Goal: Find specific page/section: Find specific page/section

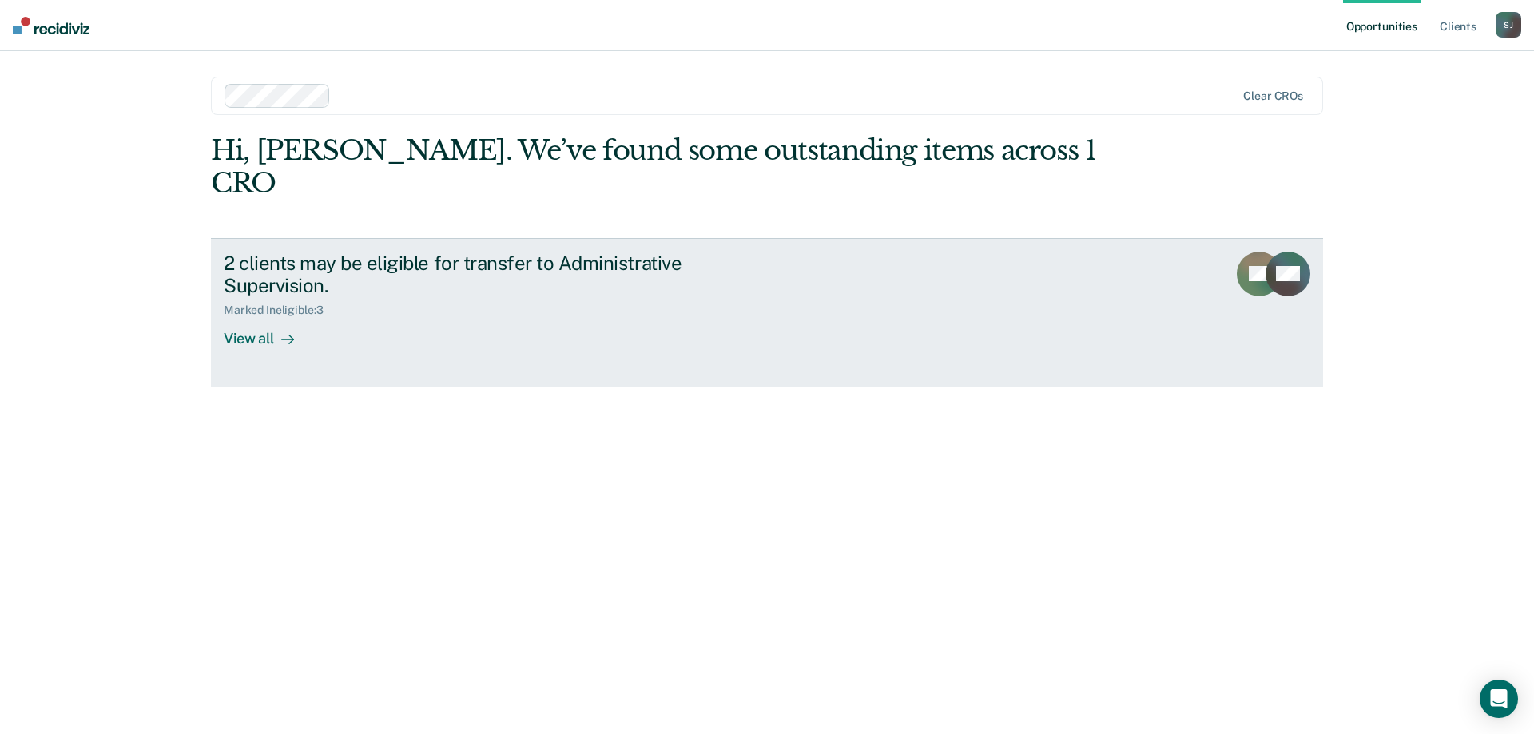
click at [233, 317] on div "View all" at bounding box center [268, 332] width 89 height 31
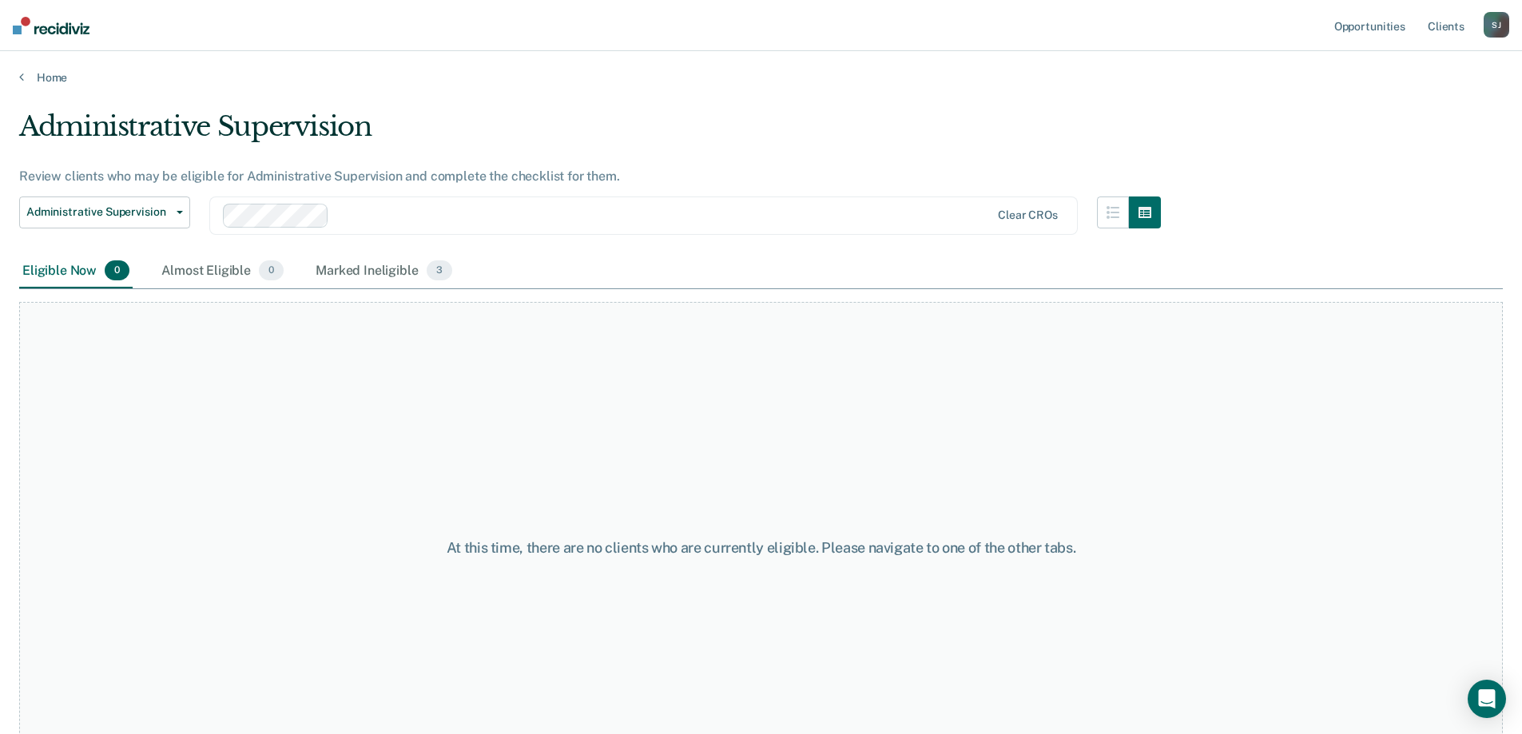
click at [90, 264] on div "Eligible Now 0" at bounding box center [75, 271] width 113 height 35
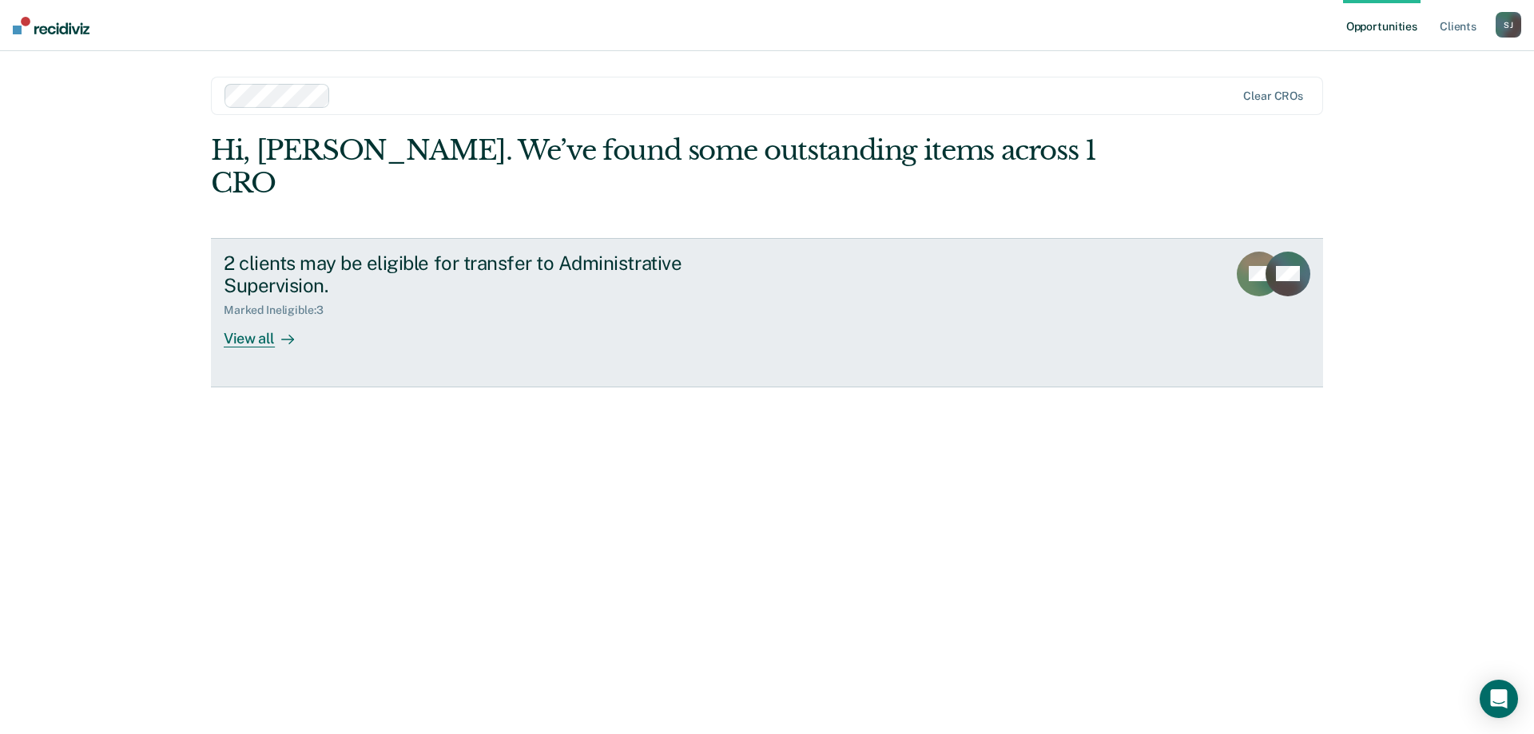
click at [250, 317] on div "View all" at bounding box center [268, 332] width 89 height 31
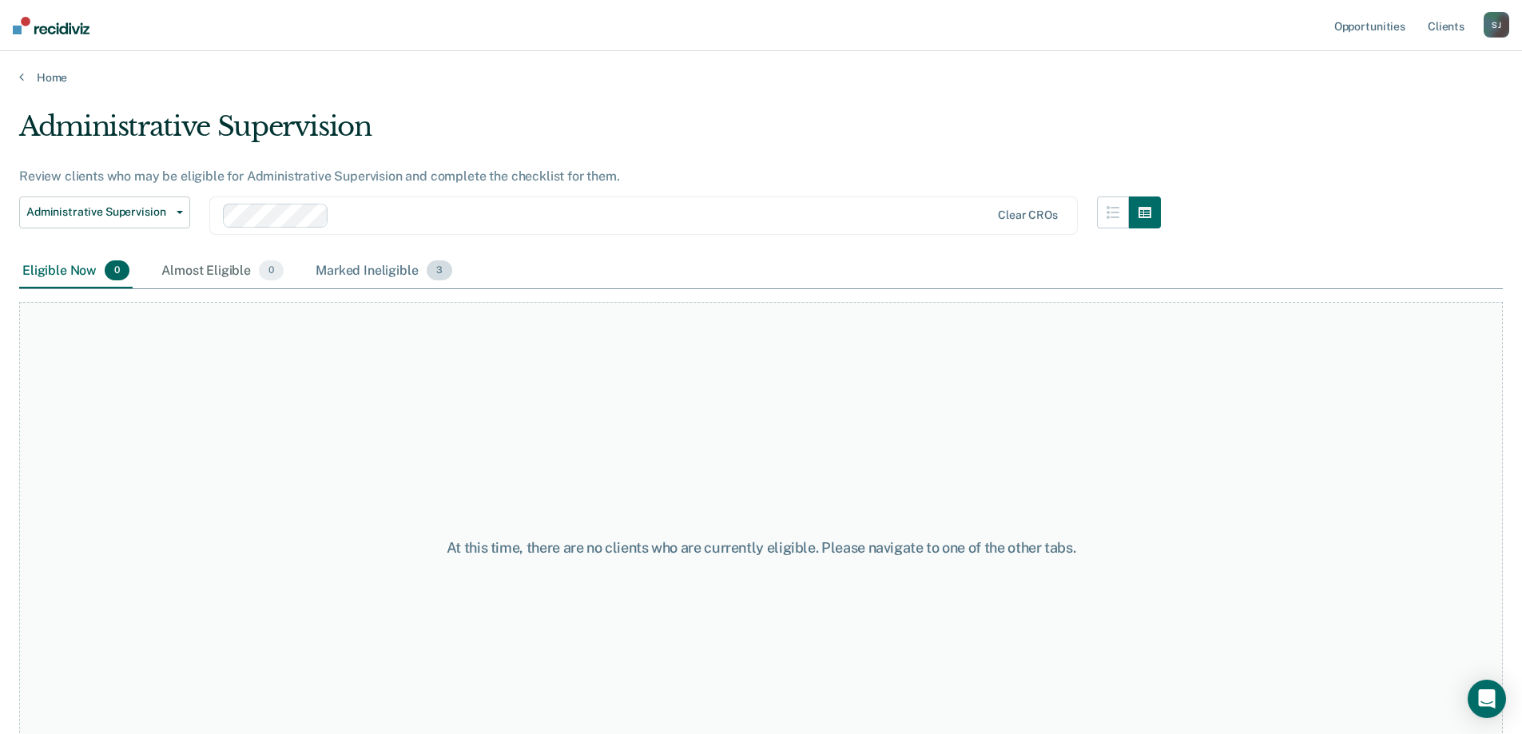
click at [371, 269] on div "Marked Ineligible 3" at bounding box center [383, 271] width 143 height 35
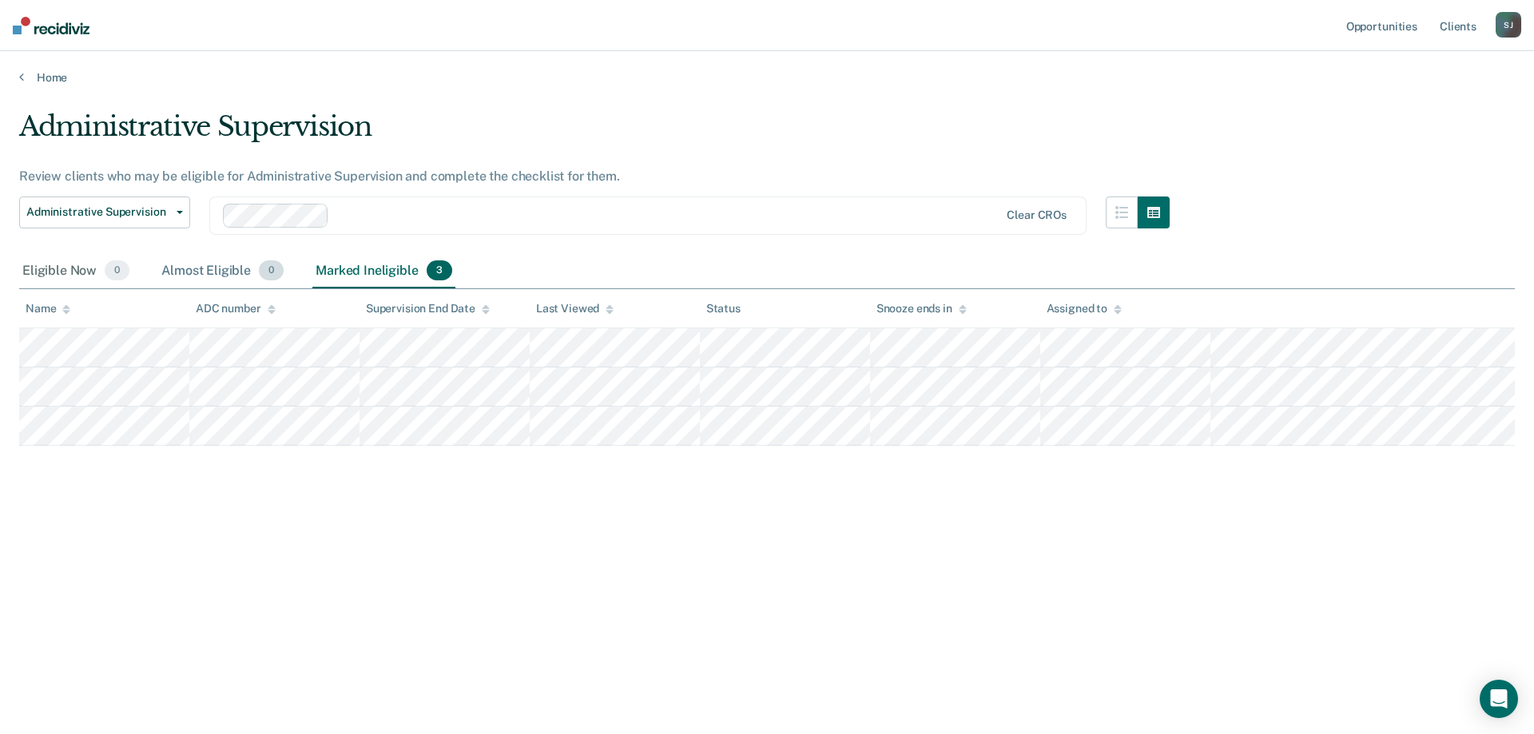
click at [193, 262] on div "Almost Eligible 0" at bounding box center [222, 271] width 129 height 35
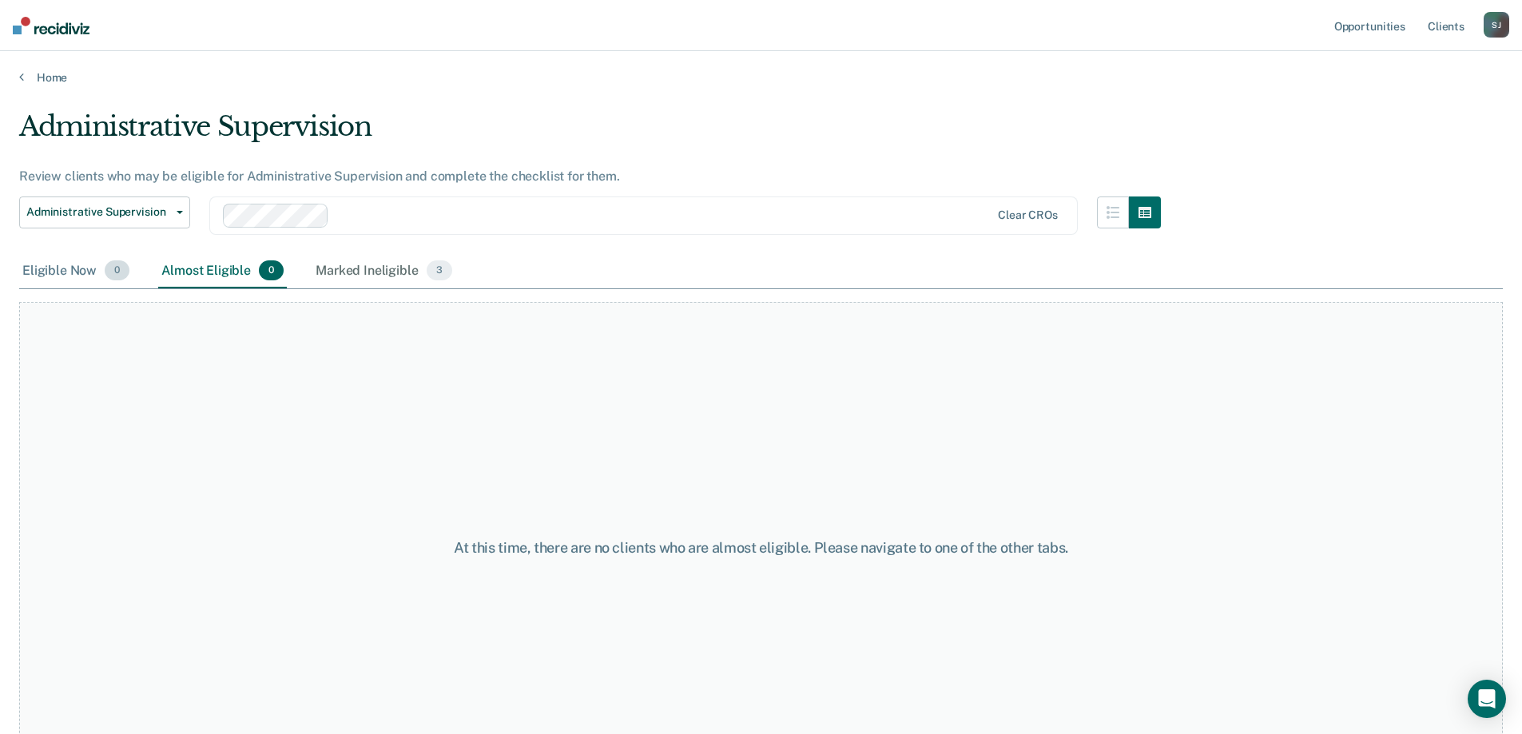
click at [73, 268] on div "Eligible Now 0" at bounding box center [75, 271] width 113 height 35
